Goal: Task Accomplishment & Management: Use online tool/utility

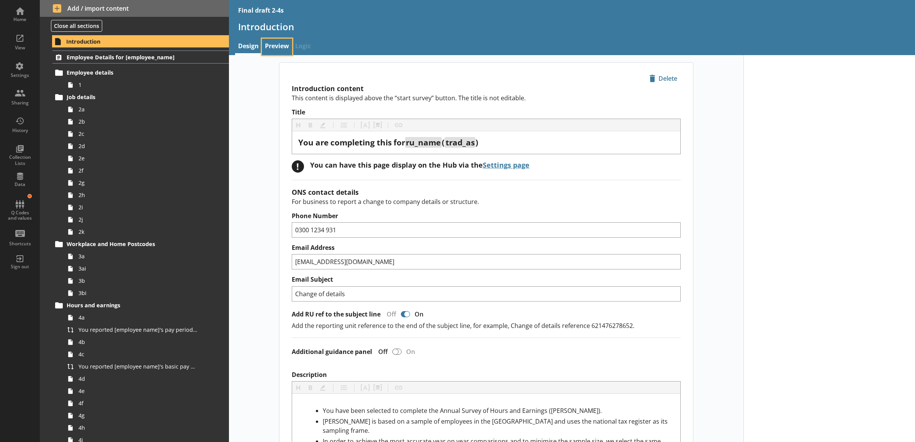
click at [275, 43] on link "Preview" at bounding box center [277, 47] width 30 height 16
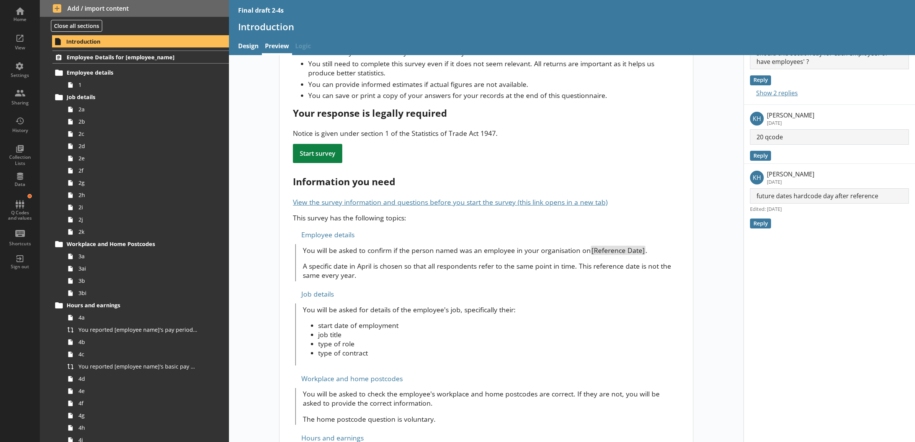
scroll to position [80, 0]
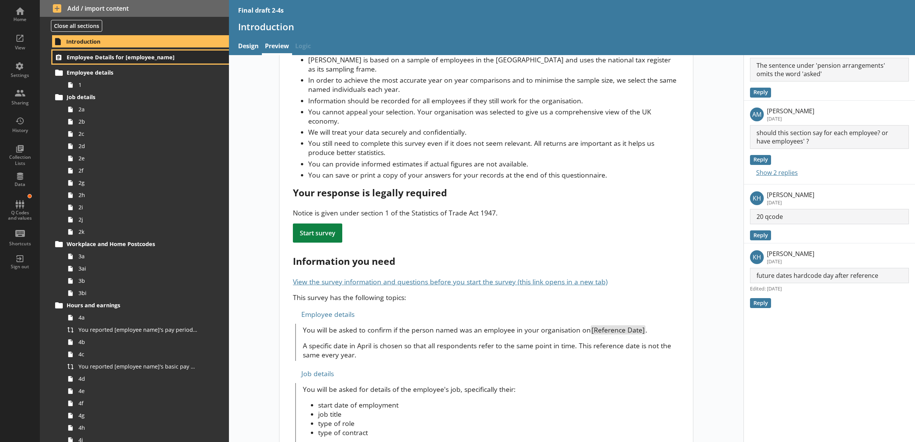
click at [139, 62] on link "Employee Details for [employee_name]" at bounding box center [140, 57] width 176 height 13
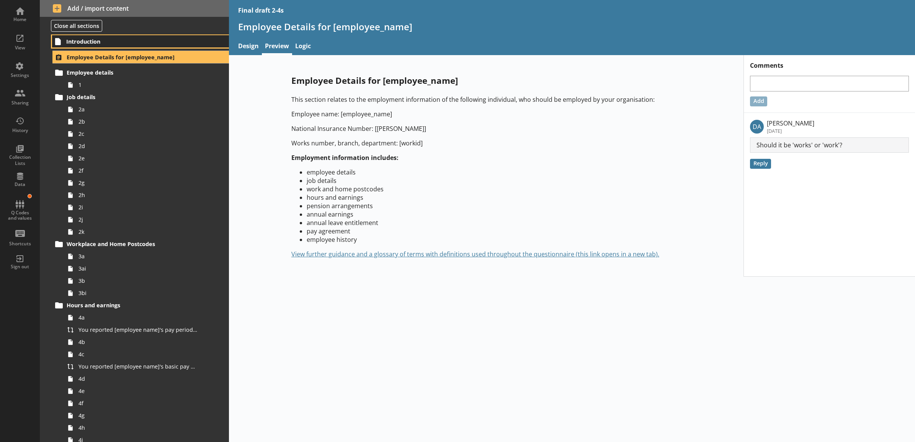
click at [147, 43] on span "Introduction" at bounding box center [130, 41] width 128 height 7
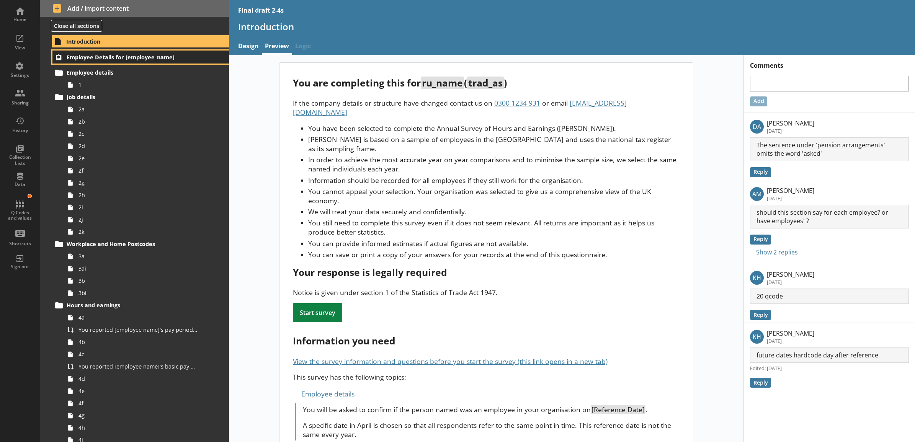
click at [161, 56] on span "Employee Details for [employee_name]" at bounding box center [131, 57] width 128 height 7
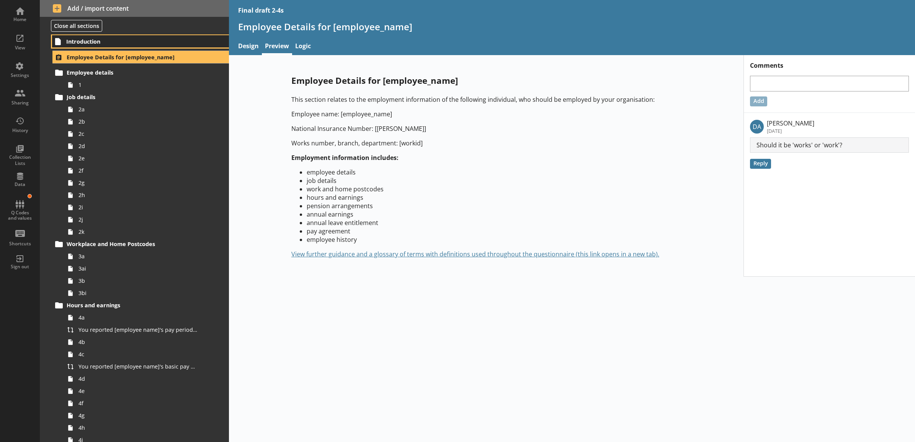
click at [165, 43] on span "Introduction" at bounding box center [130, 41] width 128 height 7
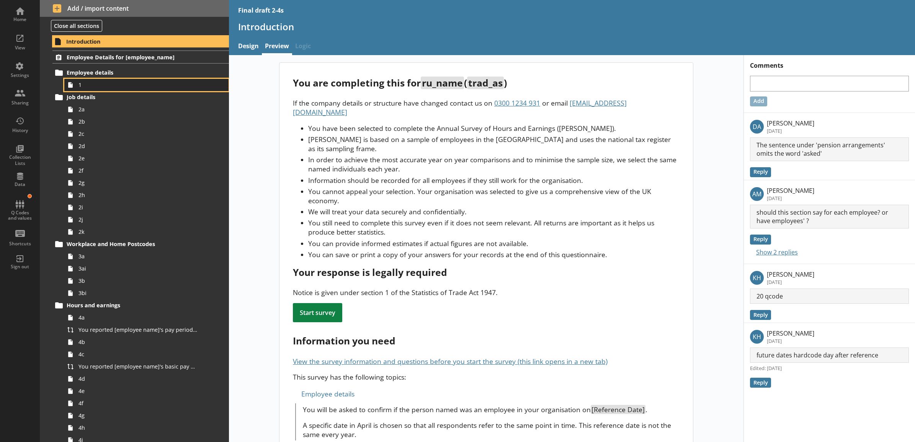
click at [145, 80] on link "1" at bounding box center [146, 85] width 164 height 12
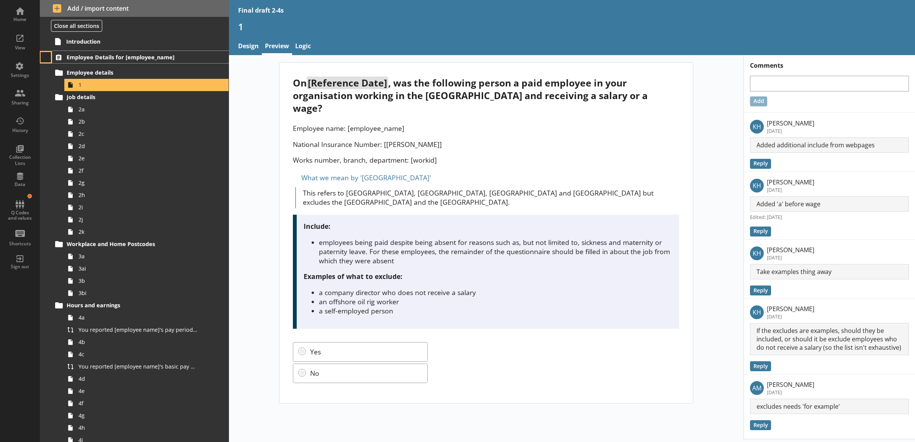
click at [49, 56] on button at bounding box center [46, 57] width 11 height 11
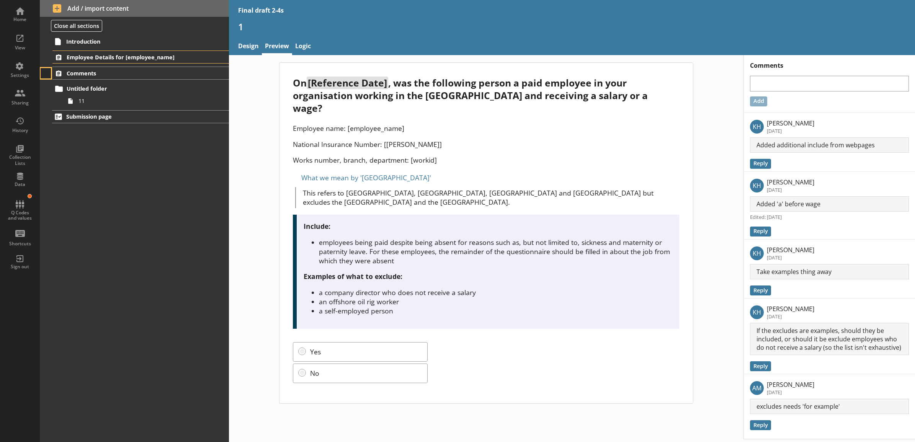
click at [46, 73] on button at bounding box center [46, 73] width 11 height 11
click at [29, 48] on div "View" at bounding box center [20, 48] width 27 height 6
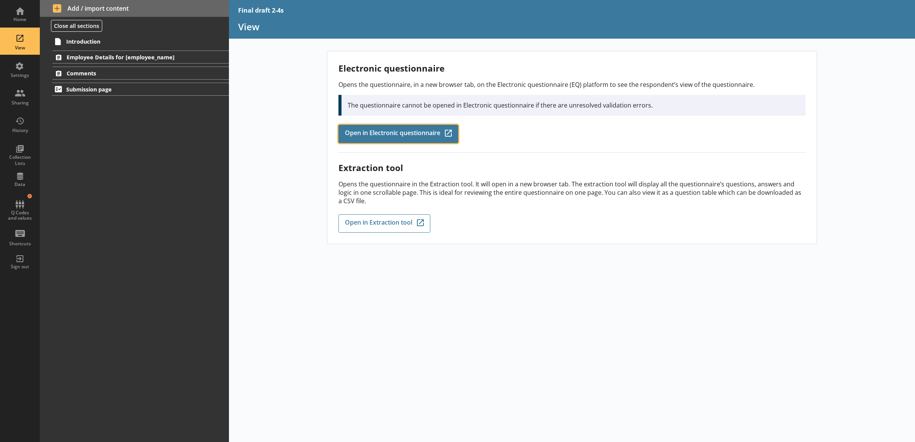
click at [372, 133] on span "Open in Electronic questionnaire" at bounding box center [392, 134] width 95 height 8
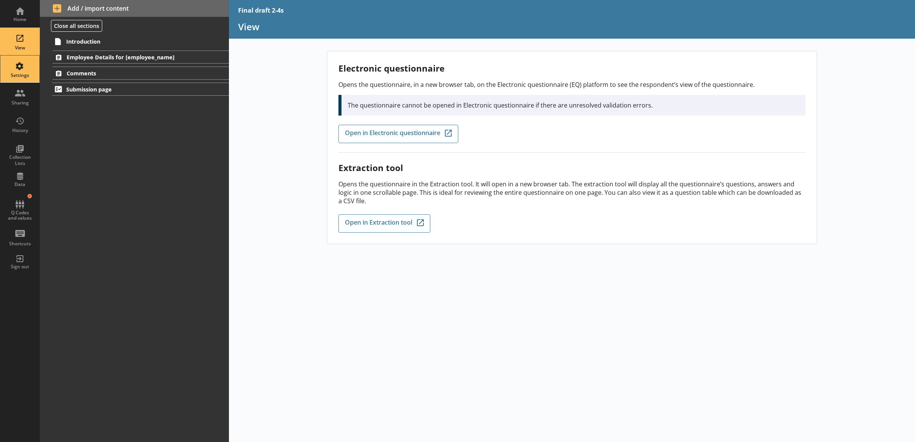
click at [23, 67] on div "Settings" at bounding box center [20, 69] width 27 height 27
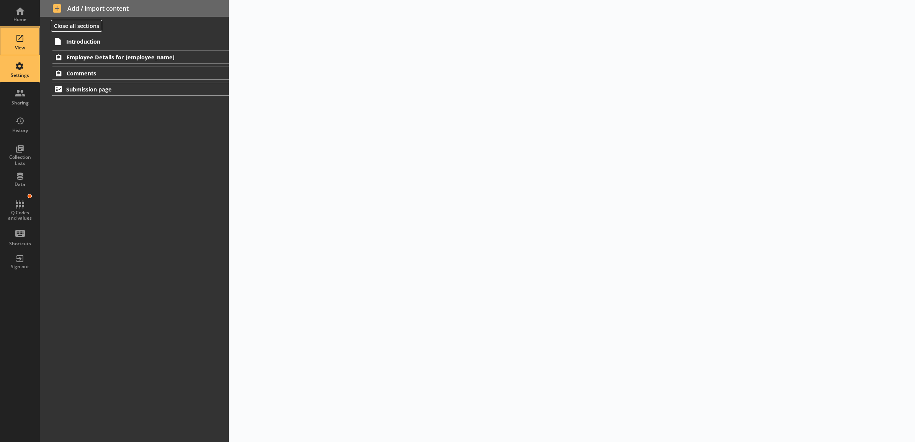
click at [21, 46] on div "View" at bounding box center [20, 48] width 27 height 6
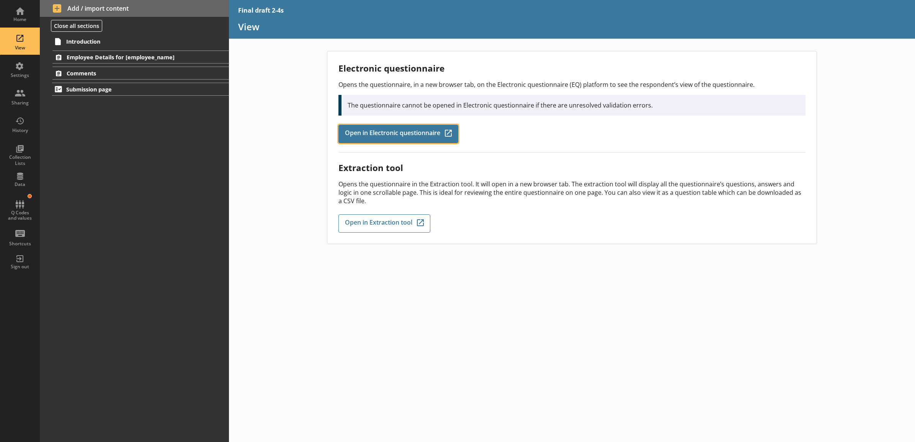
click at [361, 133] on span "Open in Electronic questionnaire" at bounding box center [392, 134] width 95 height 8
click at [44, 59] on button at bounding box center [46, 57] width 11 height 11
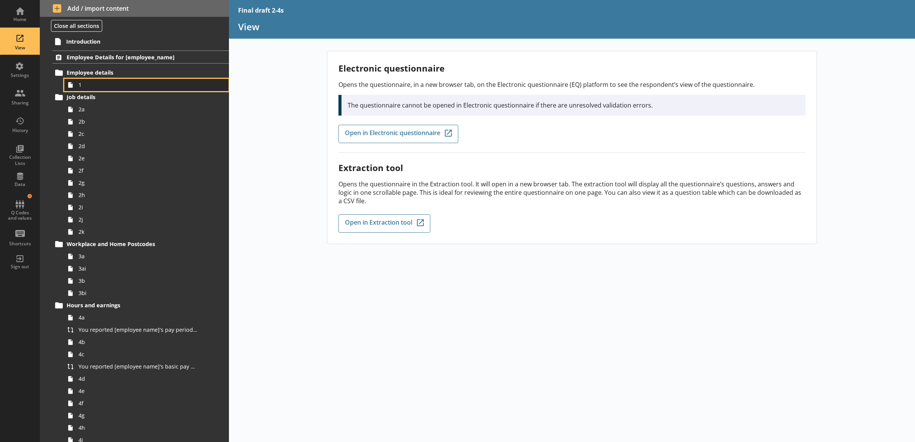
click at [135, 85] on span "1" at bounding box center [137, 84] width 119 height 7
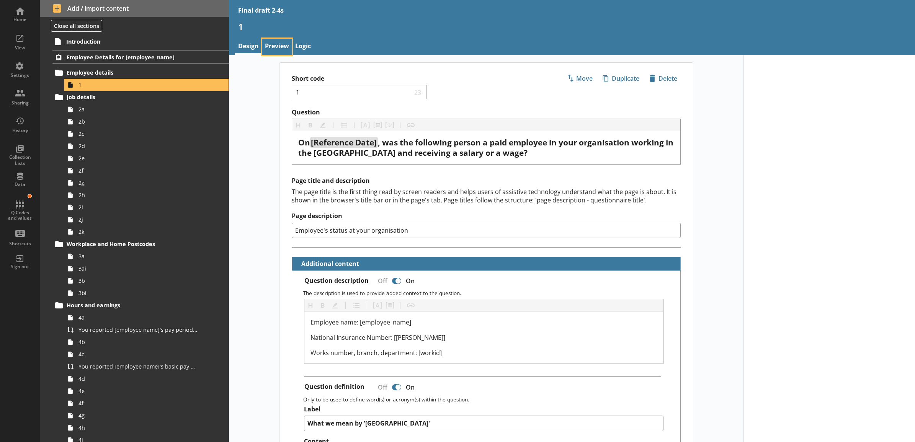
click at [274, 49] on link "Preview" at bounding box center [277, 47] width 30 height 16
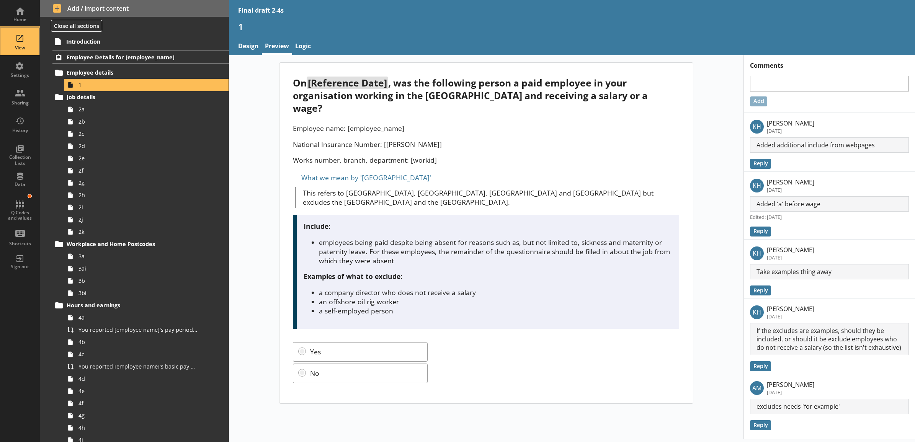
click at [12, 40] on div "View" at bounding box center [20, 41] width 27 height 27
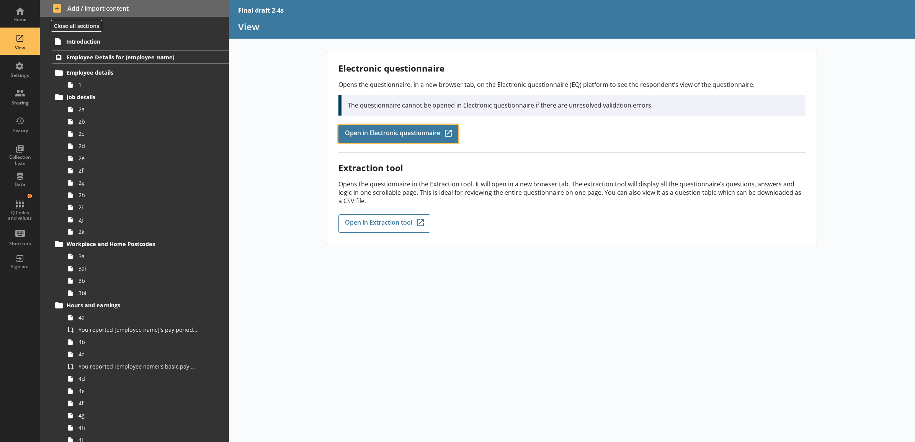
click at [370, 134] on span "Open in Electronic questionnaire" at bounding box center [392, 134] width 95 height 8
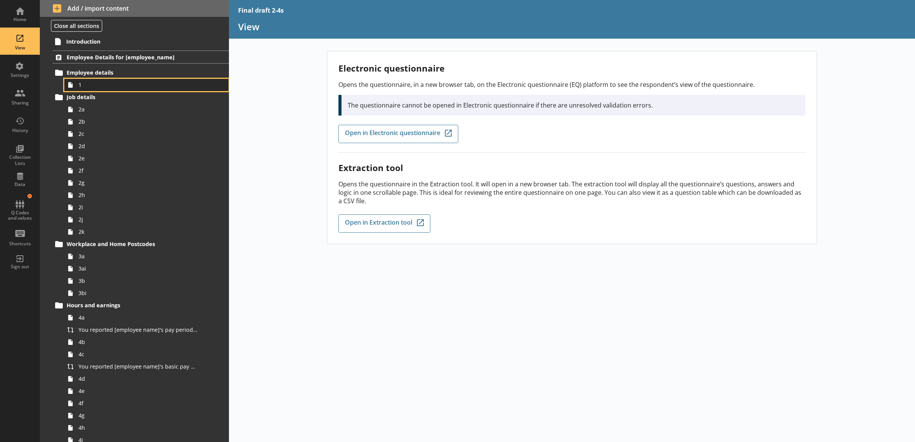
click at [92, 83] on span "1" at bounding box center [137, 84] width 119 height 7
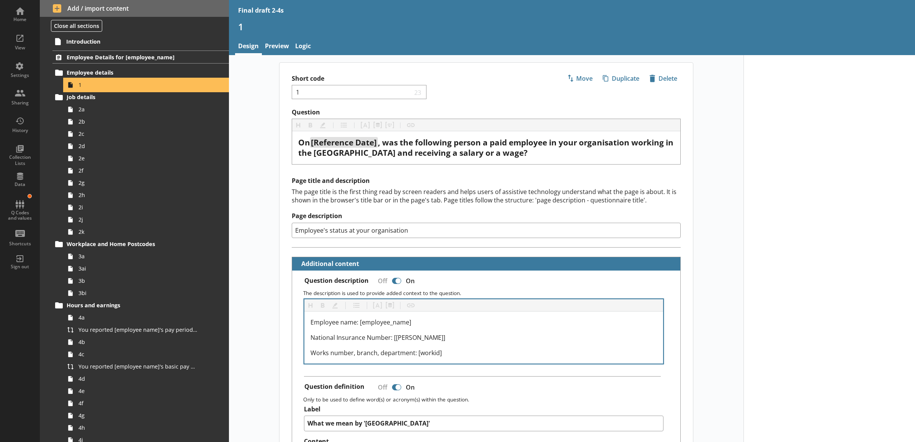
type textarea "x"
